Goal: Find specific page/section: Find specific page/section

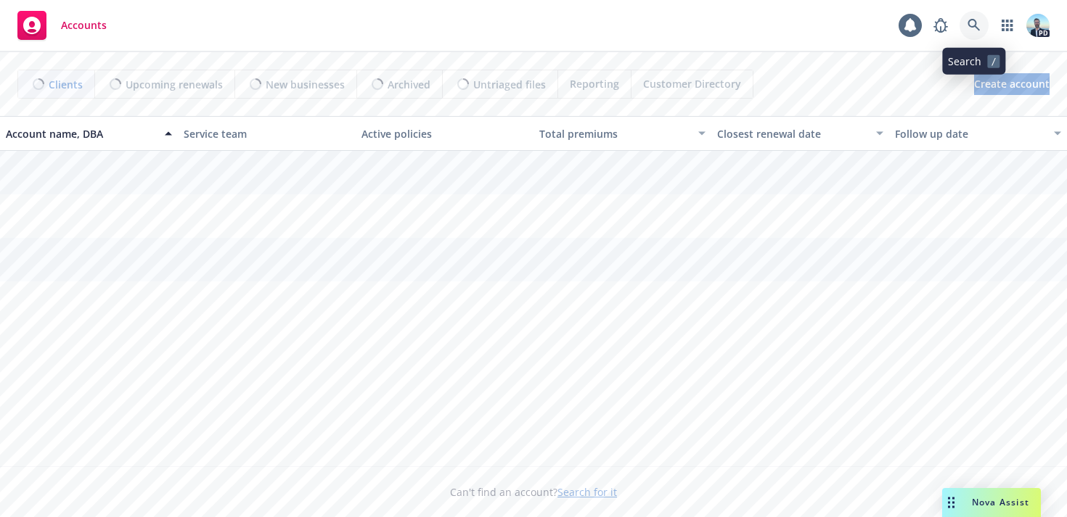
click at [971, 27] on icon at bounding box center [973, 25] width 12 height 12
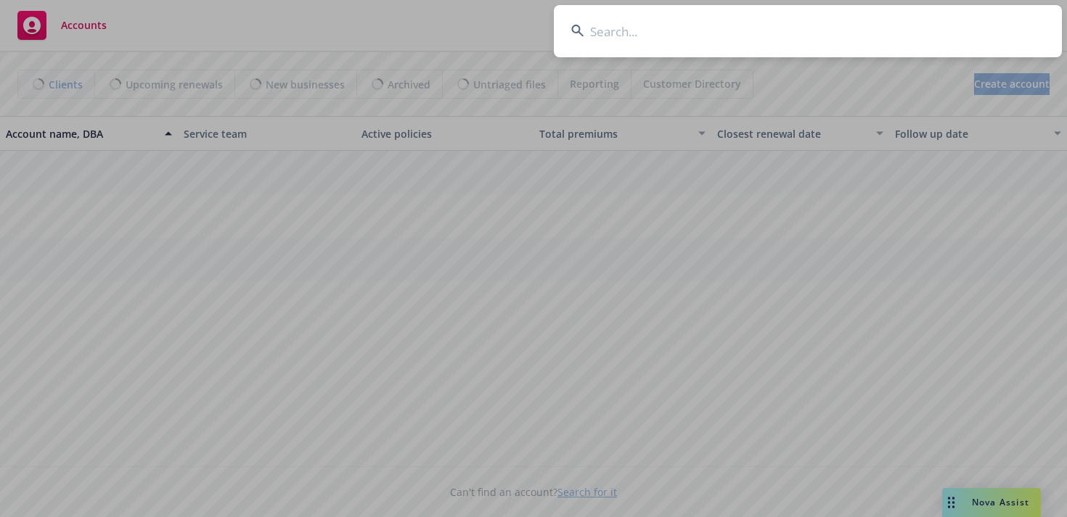
click at [935, 27] on input at bounding box center [808, 31] width 508 height 52
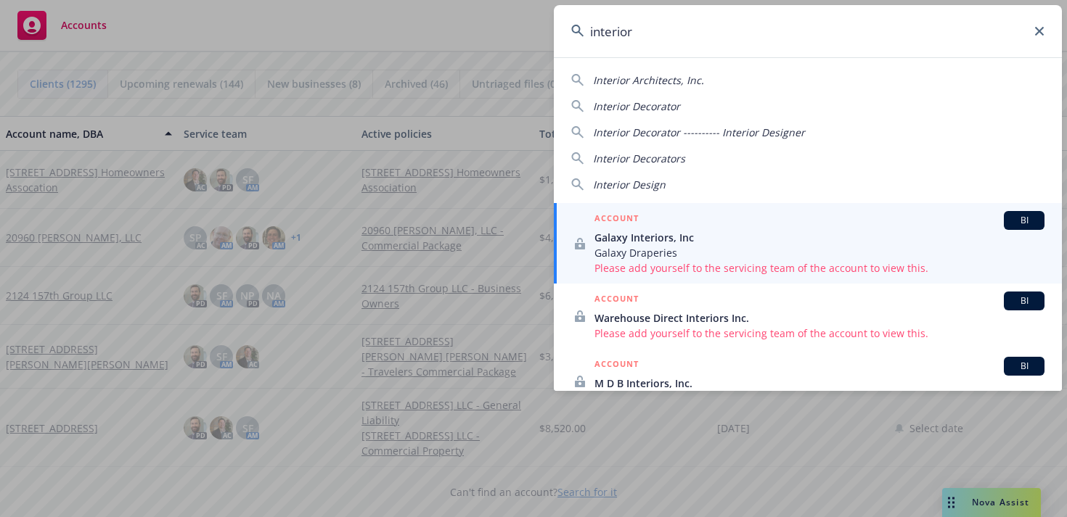
click at [659, 183] on span "Interior Design" at bounding box center [629, 185] width 73 height 14
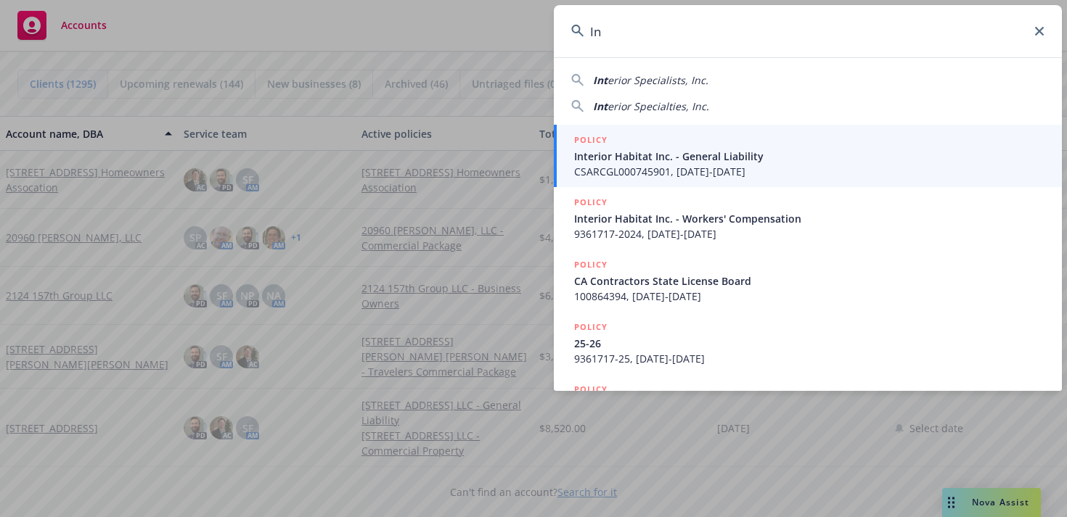
type input "I"
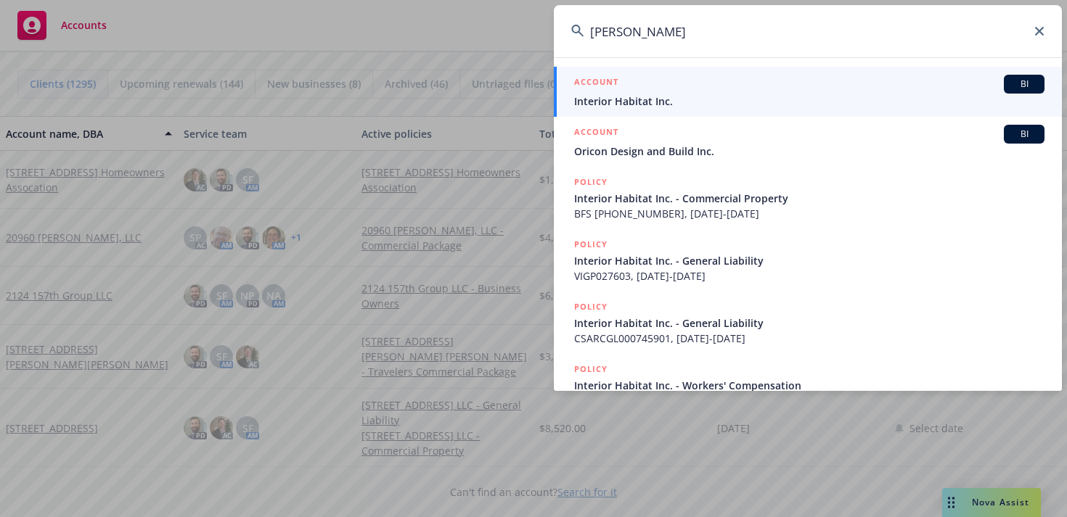
type input "[PERSON_NAME]"
click at [654, 107] on span "Interior Habitat Inc." at bounding box center [809, 101] width 470 height 15
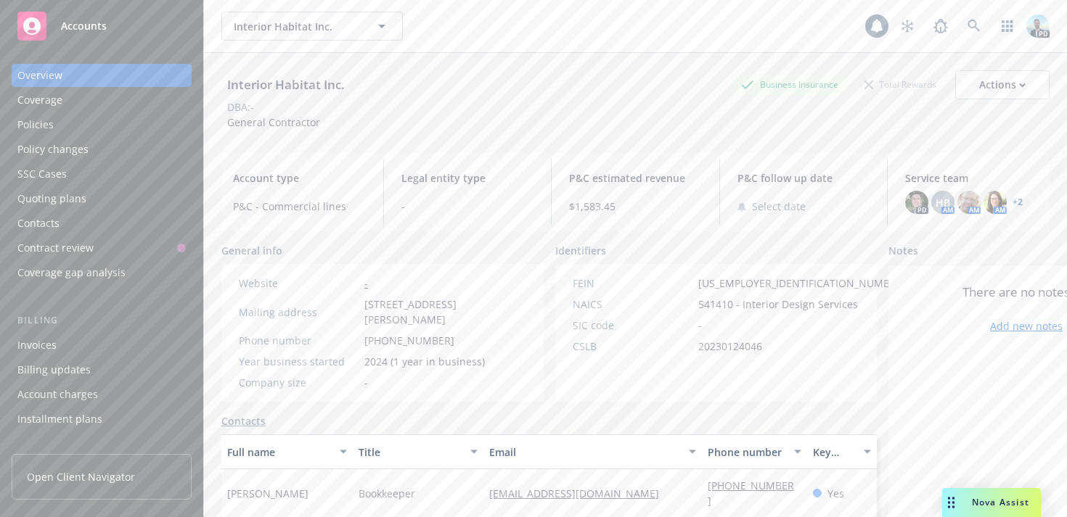
click at [286, 86] on div "Interior Habitat Inc." at bounding box center [285, 84] width 129 height 19
copy div "Interior Habitat Inc."
